Goal: Find specific page/section: Find specific page/section

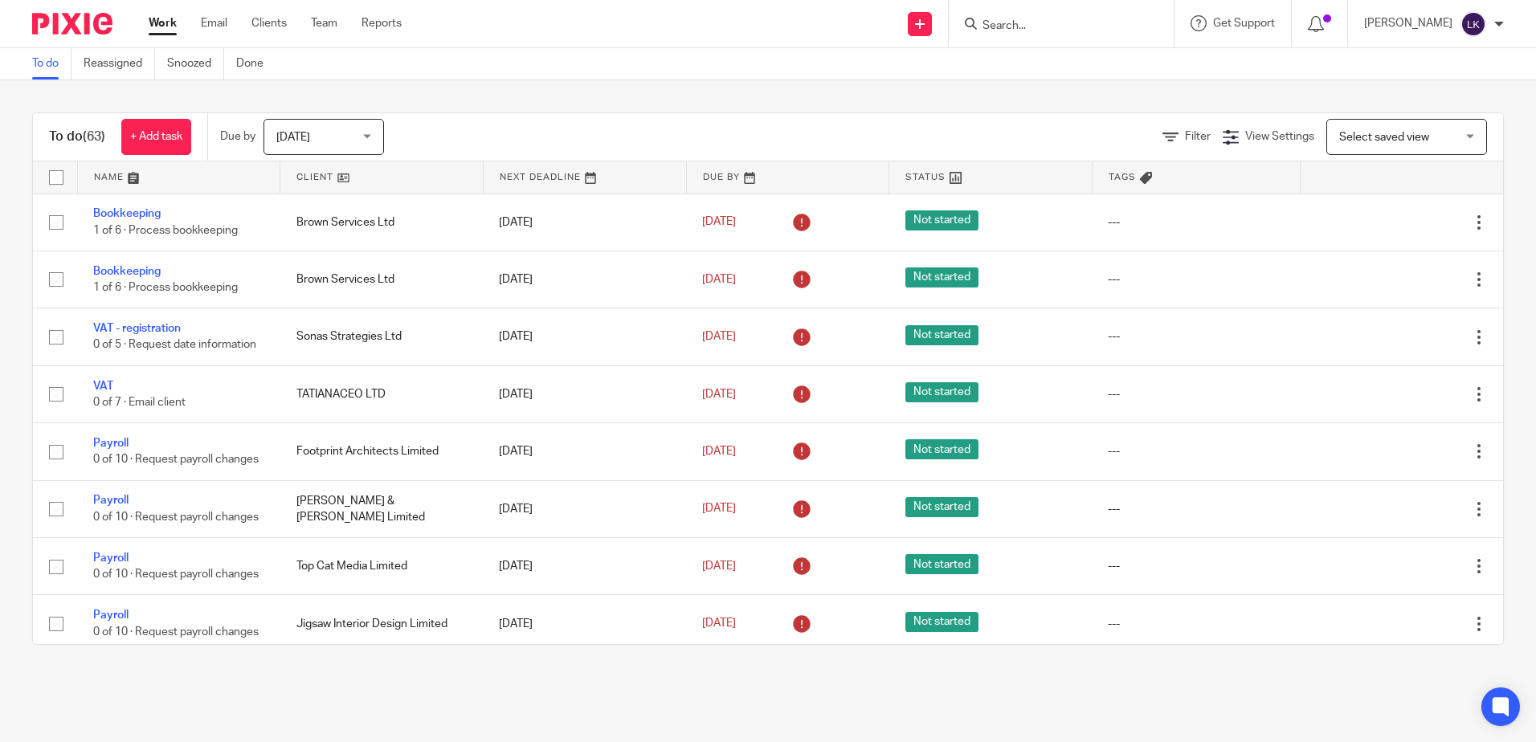
click at [1009, 27] on input "Search" at bounding box center [1053, 26] width 145 height 14
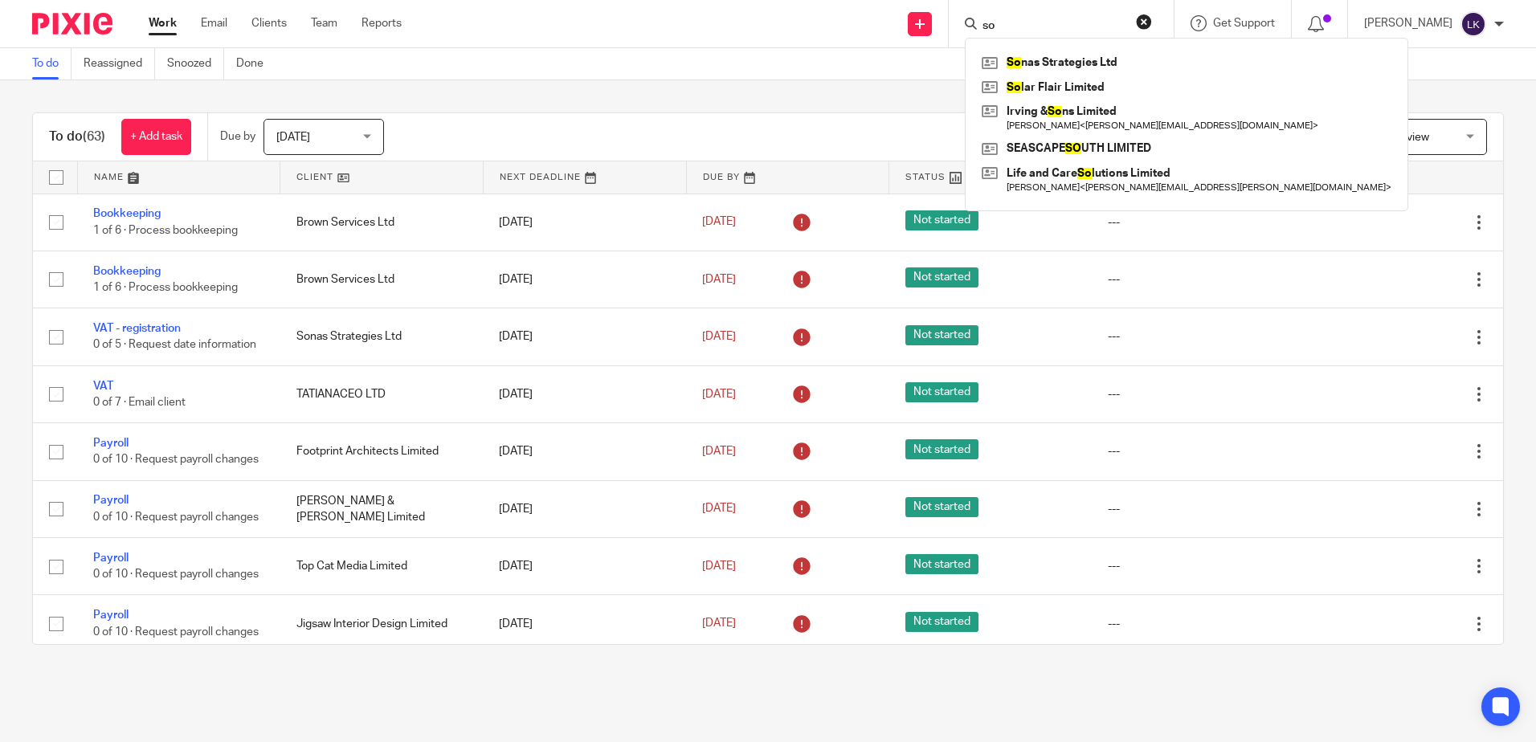
click at [1005, 22] on input "so" at bounding box center [1053, 26] width 145 height 14
click at [1008, 22] on input "so" at bounding box center [1053, 26] width 145 height 14
type input "s"
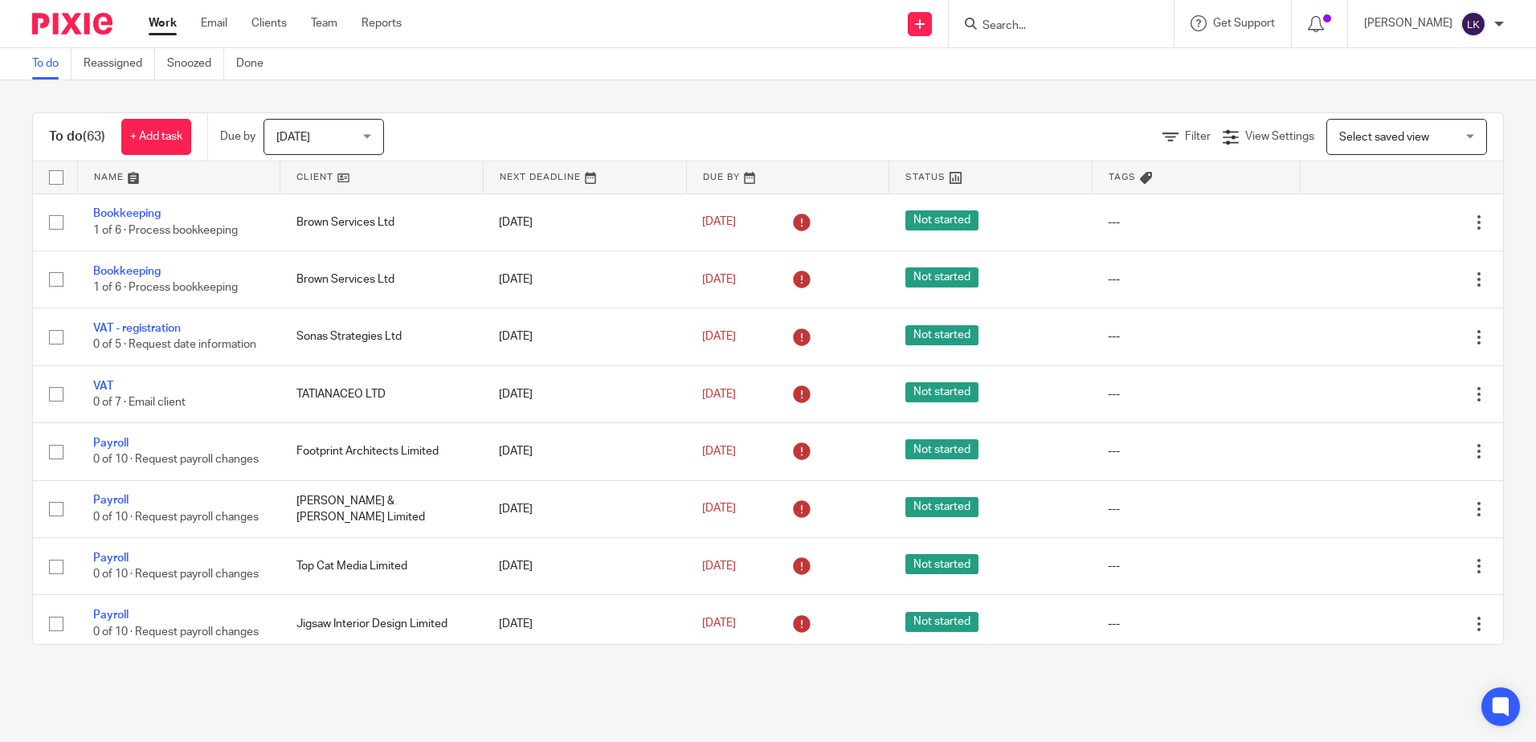
click at [1005, 29] on input "Search" at bounding box center [1053, 26] width 145 height 14
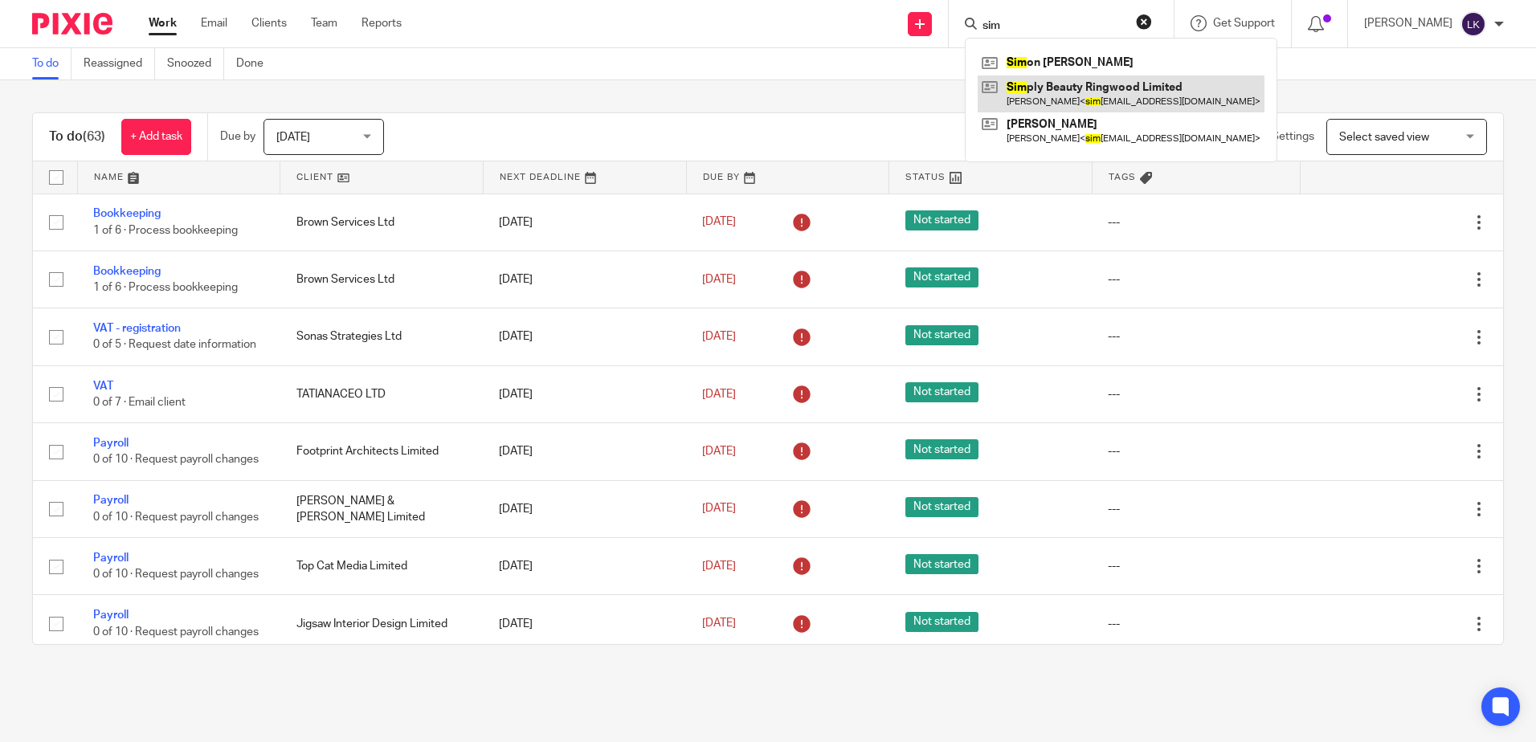
type input "sim"
click at [1101, 96] on link at bounding box center [1121, 94] width 287 height 37
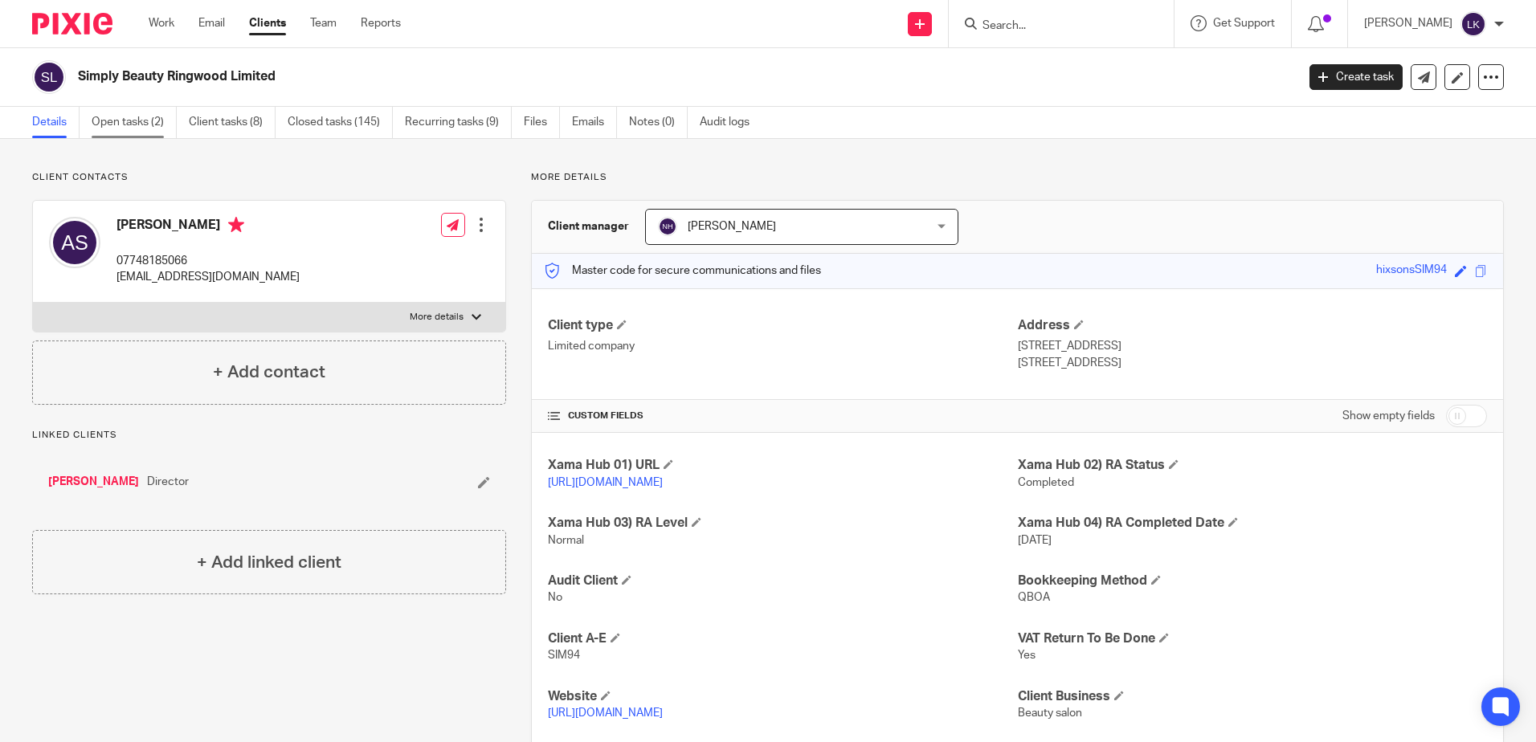
click at [130, 114] on link "Open tasks (2)" at bounding box center [134, 122] width 85 height 31
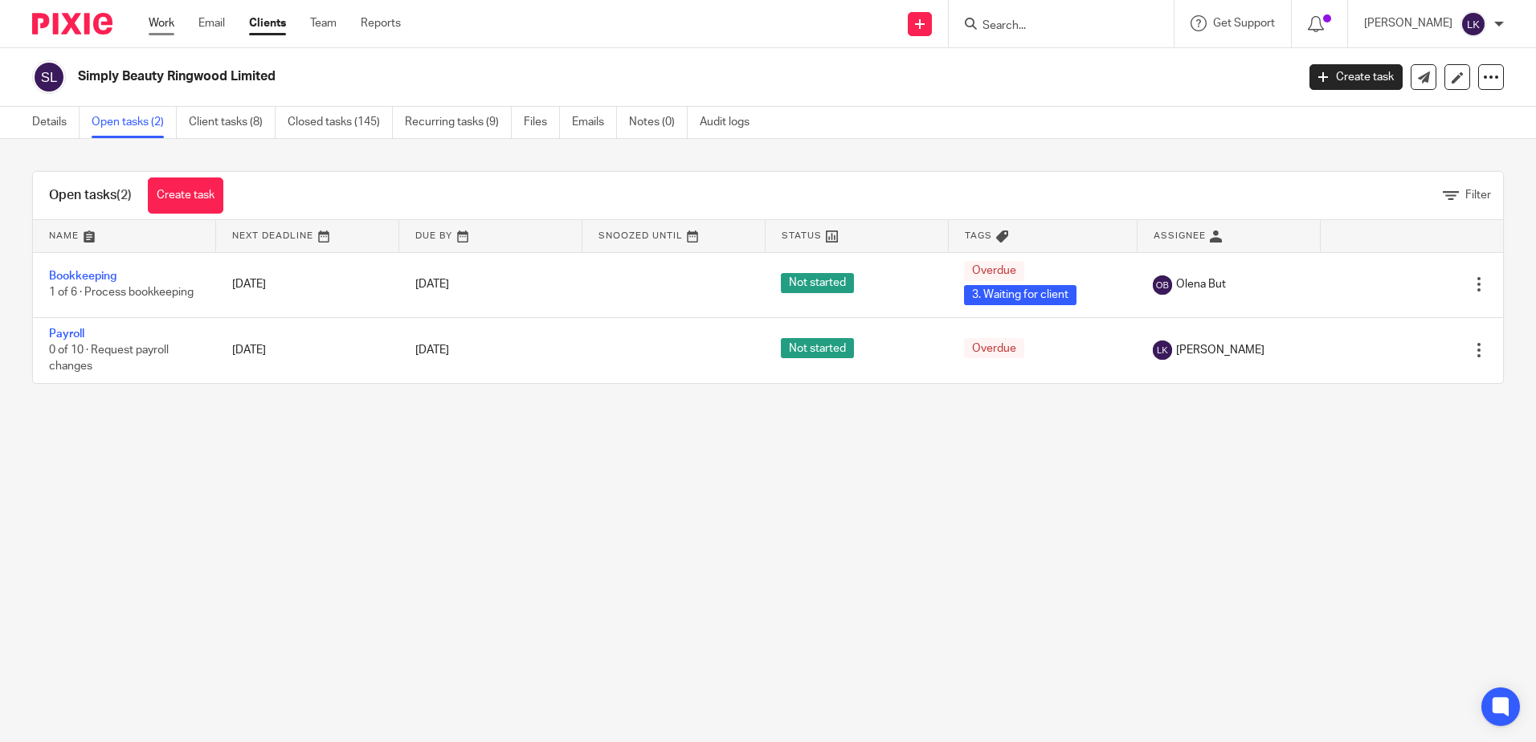
click at [162, 19] on link "Work" at bounding box center [162, 23] width 26 height 16
